Goal: Find specific page/section: Find specific page/section

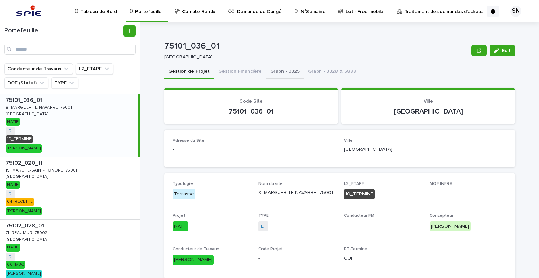
click at [278, 70] on button "Graph - 3325" at bounding box center [285, 72] width 38 height 15
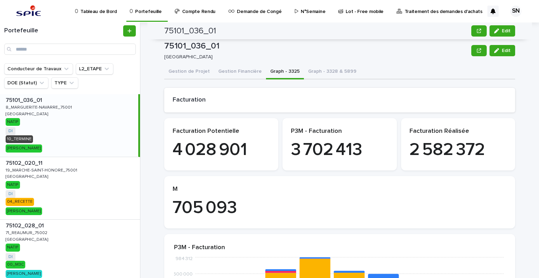
click at [196, 11] on p "Compte Rendu" at bounding box center [198, 7] width 33 height 15
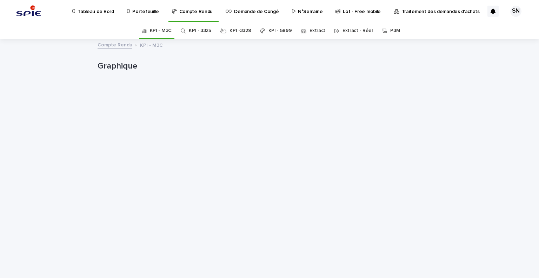
click at [209, 31] on link "KPI - 3325" at bounding box center [200, 30] width 22 height 17
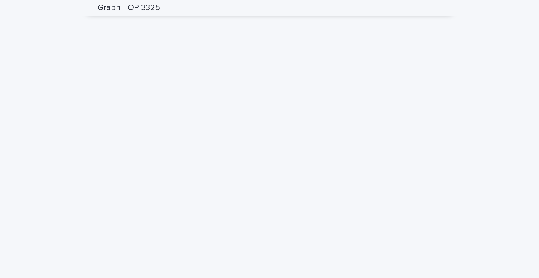
scroll to position [421, 0]
drag, startPoint x: 37, startPoint y: 95, endPoint x: 42, endPoint y: 92, distance: 5.7
click at [37, 95] on div "Loading... Saving… Loading... Saving… Graph - OP 3325 Graph - OP 3325 Sorry, th…" at bounding box center [269, 222] width 539 height 1208
